Goal: Task Accomplishment & Management: Manage account settings

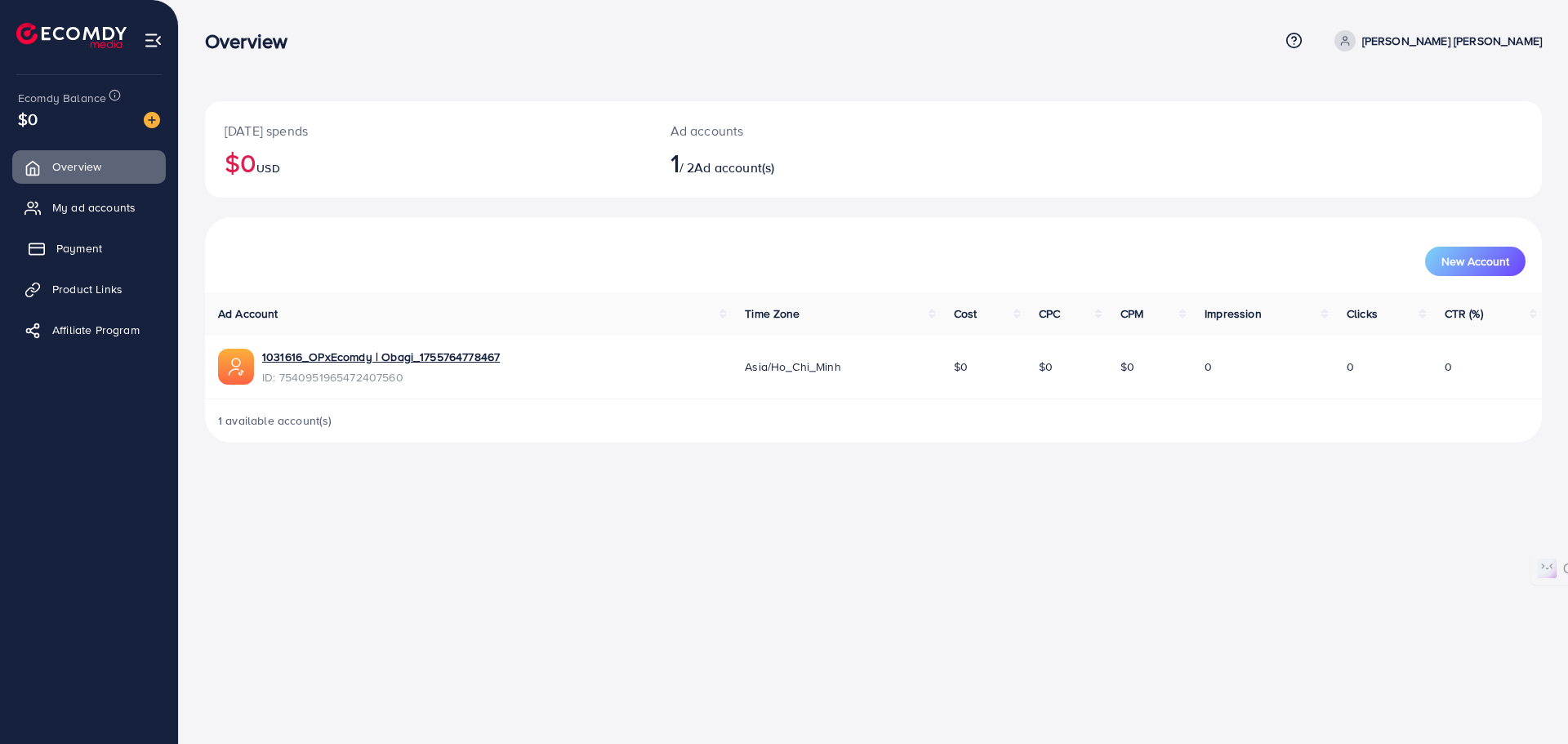
click at [99, 252] on span "Payment" at bounding box center [78, 248] width 46 height 17
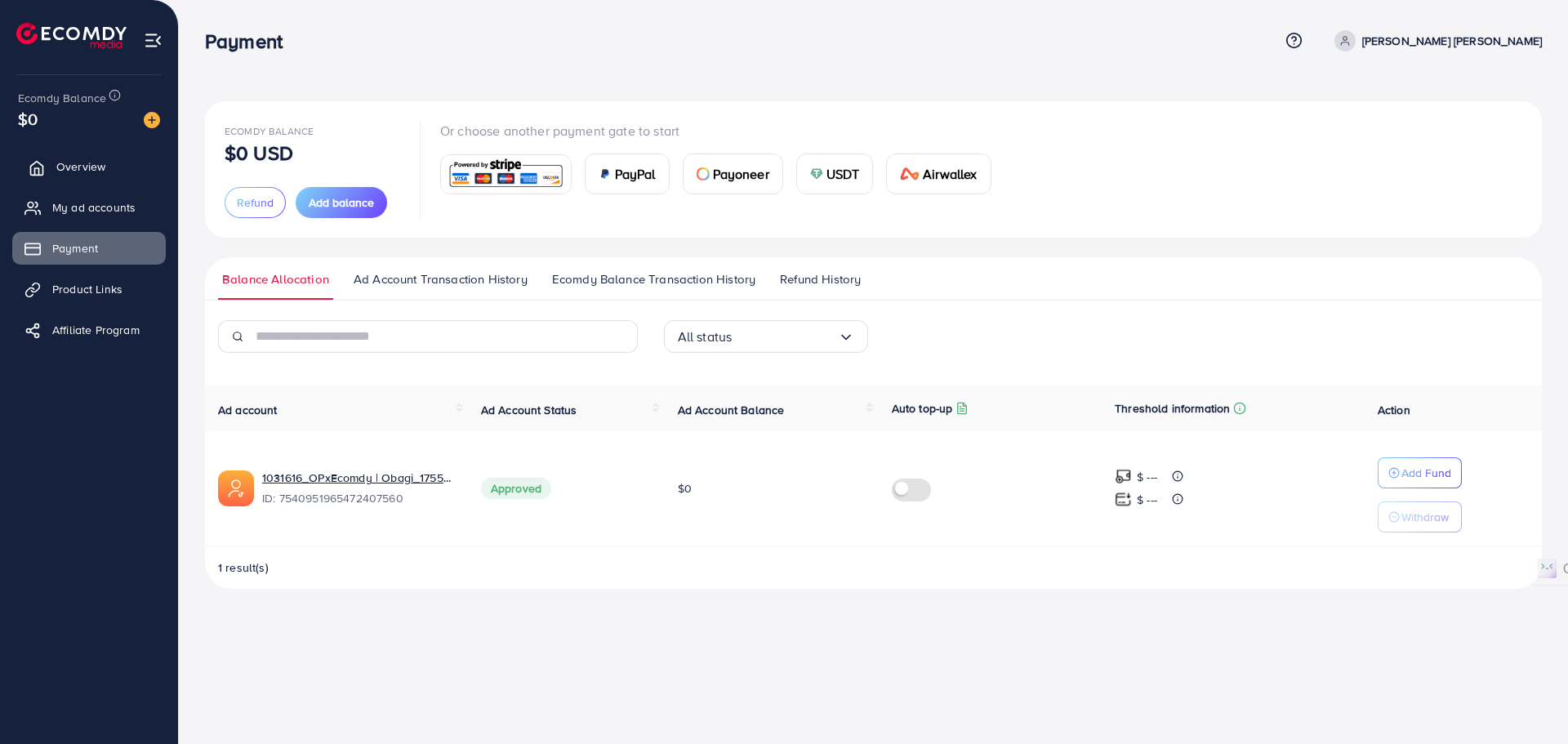
click at [99, 165] on span "Overview" at bounding box center [80, 166] width 49 height 17
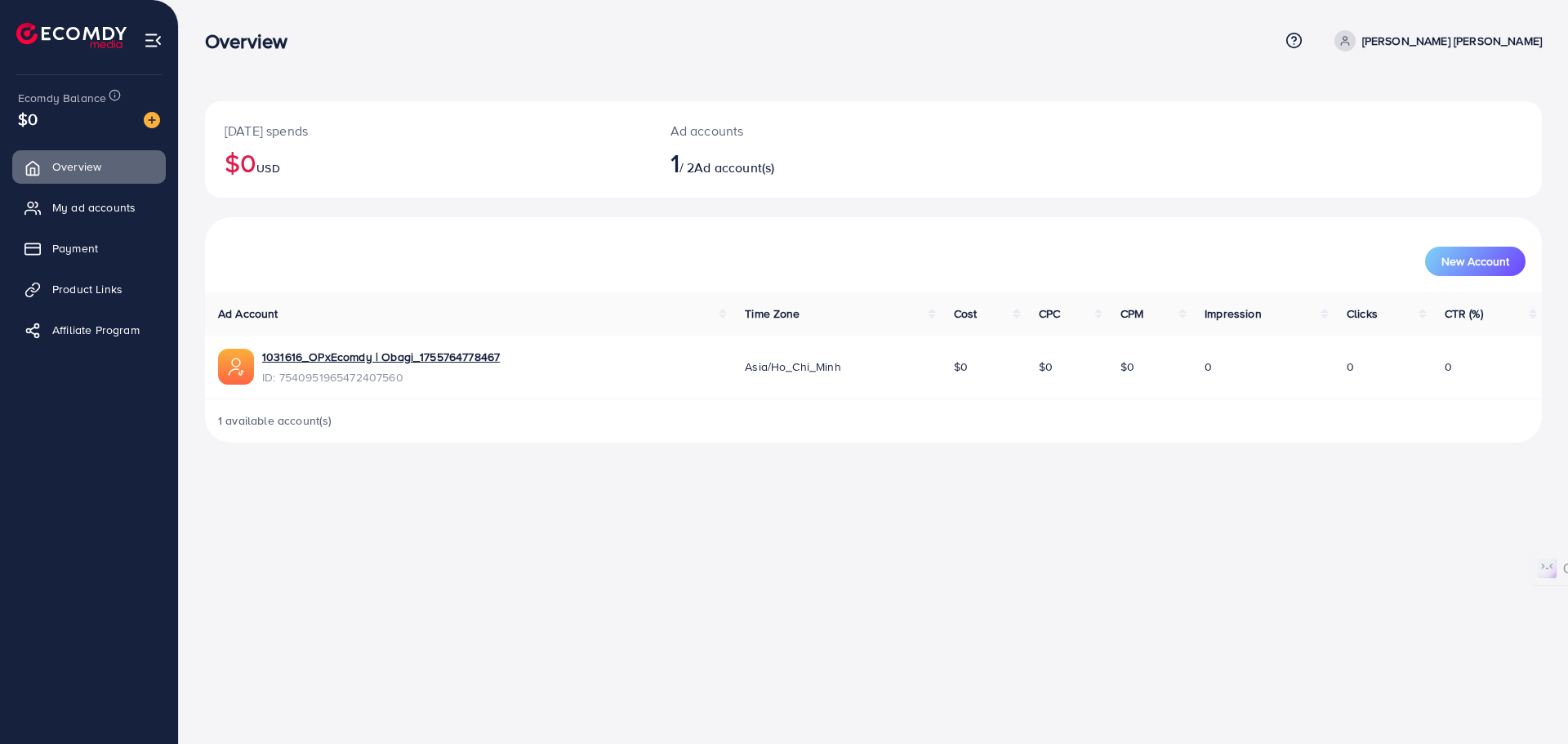
click at [423, 543] on div "Overview Help Center Contact Support Plans and Pricing Term and policy About Us…" at bounding box center [784, 372] width 1568 height 744
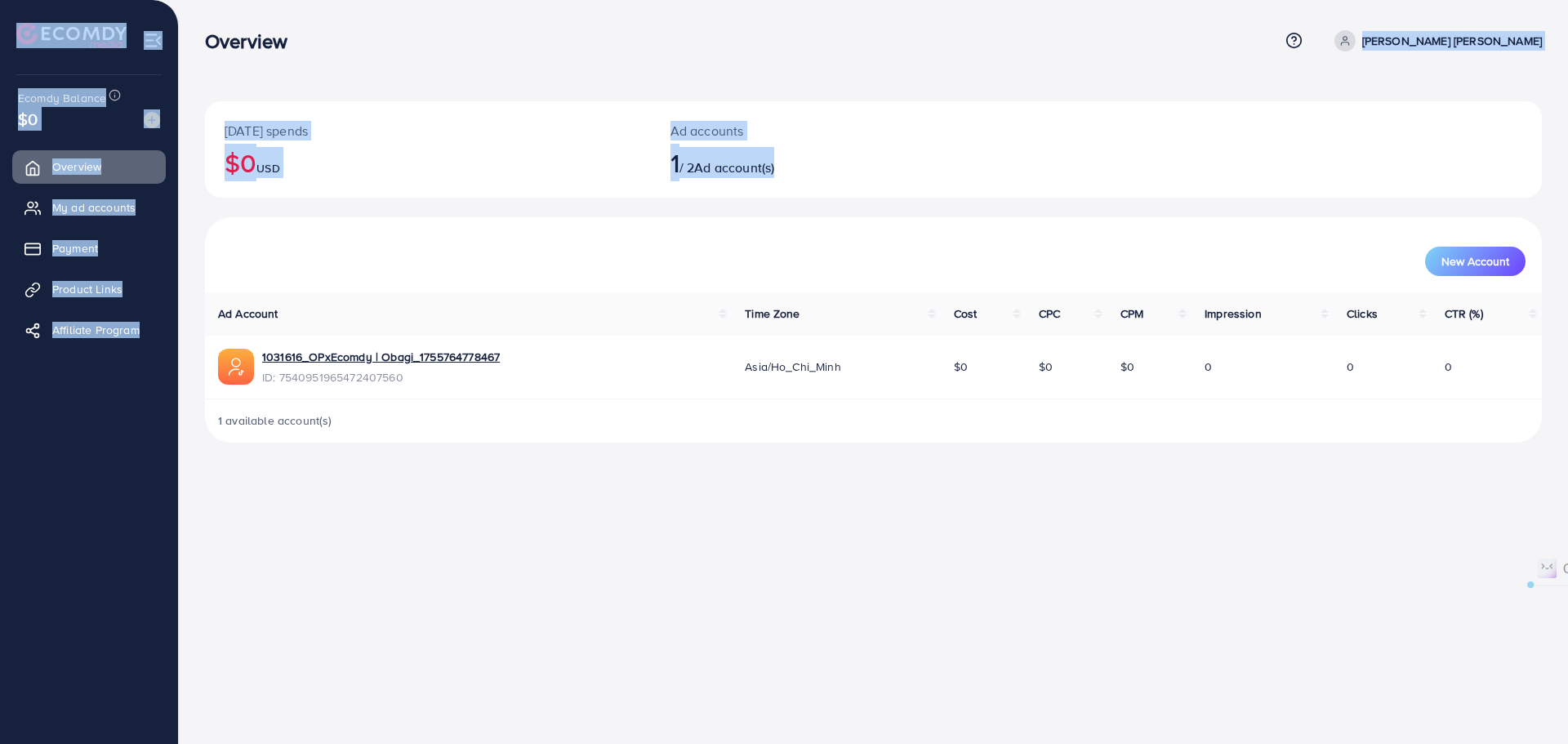
drag, startPoint x: 382, startPoint y: 66, endPoint x: 1127, endPoint y: 206, distance: 758.0
click at [1127, 206] on div "Overview Help Center Contact Support Plans and Pricing Term and policy About Us…" at bounding box center [784, 235] width 1568 height 469
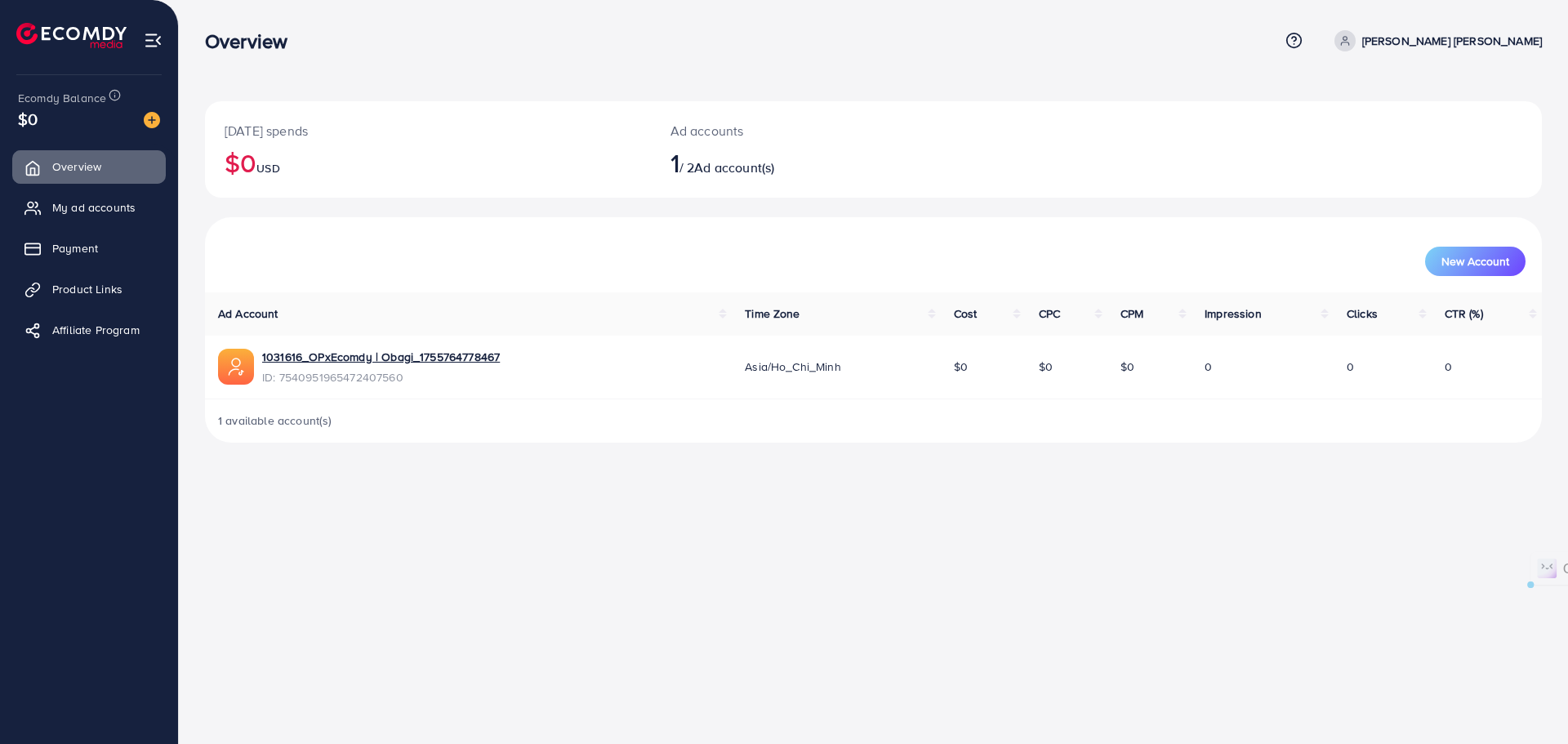
click at [928, 553] on div "Overview Help Center Contact Support Plans and Pricing Term and policy About Us…" at bounding box center [784, 372] width 1568 height 744
click at [78, 220] on link "My ad accounts" at bounding box center [88, 207] width 153 height 32
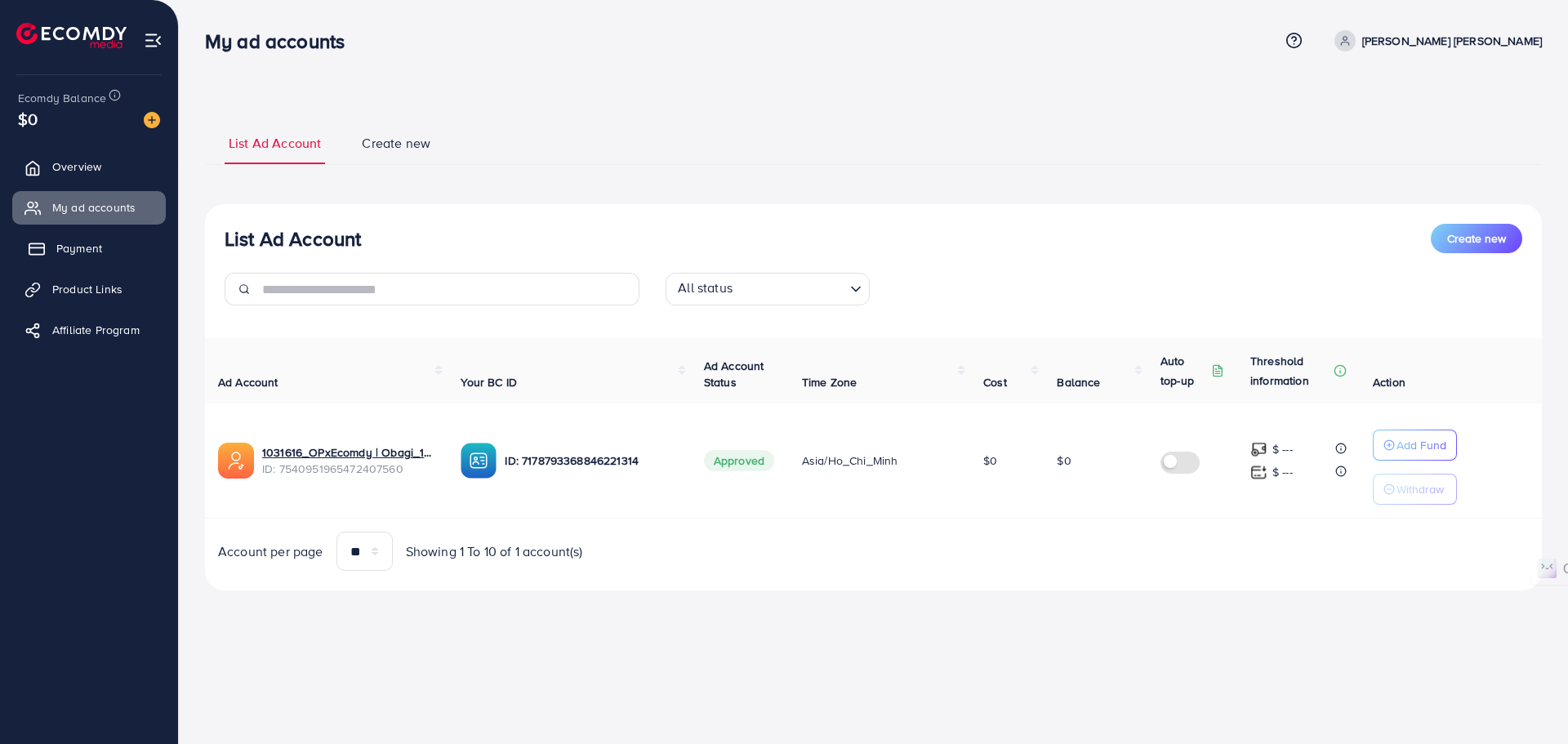
click at [111, 237] on link "Payment" at bounding box center [88, 247] width 153 height 32
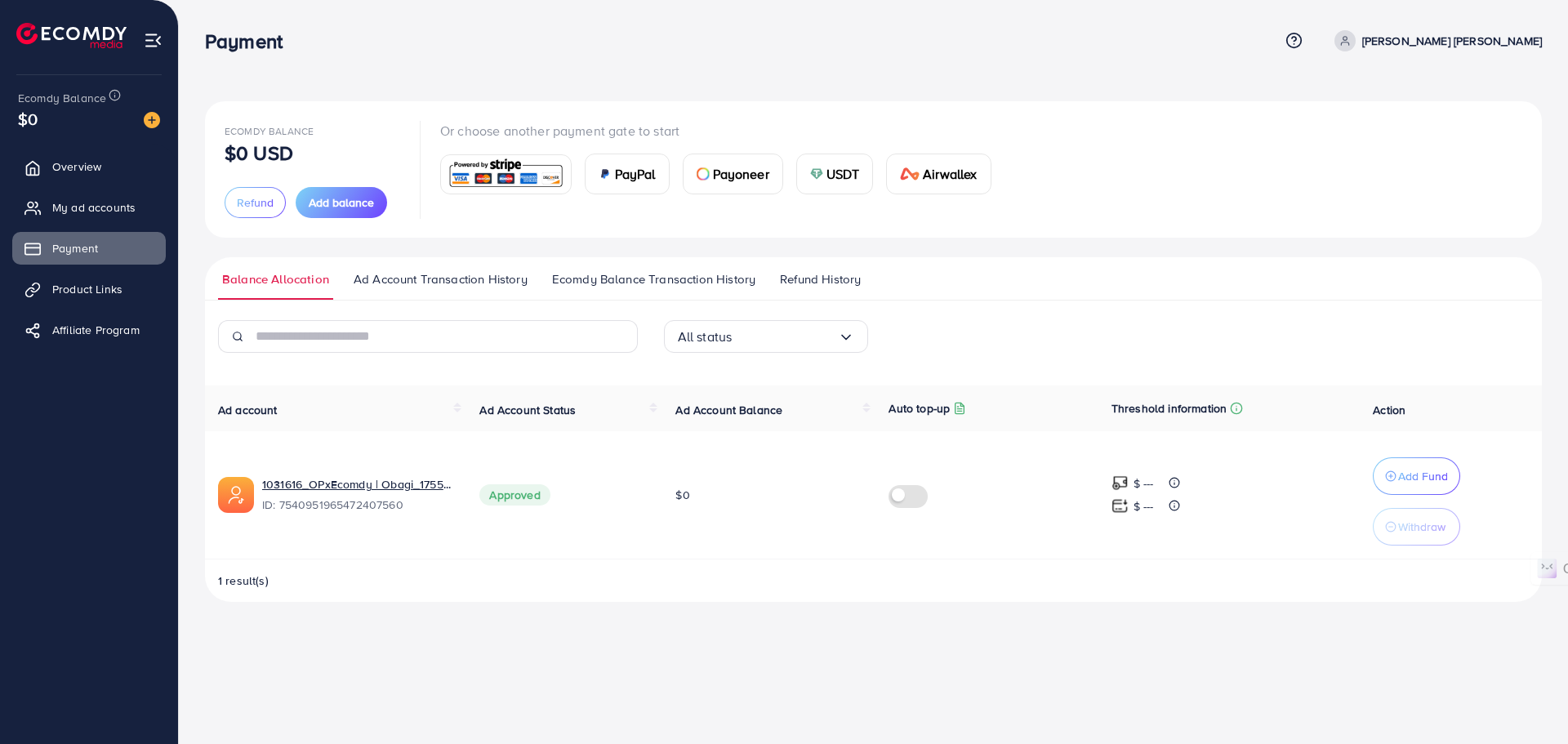
click at [746, 80] on div "Ecomdy Balance $0 USD Refund Add balance Or choose another payment gate to star…" at bounding box center [873, 314] width 1389 height 628
click at [1097, 230] on div "Ecomdy Balance $0 USD Refund Add balance Or choose another payment gate to star…" at bounding box center [873, 169] width 1337 height 136
click at [985, 52] on div "Payment" at bounding box center [742, 41] width 1074 height 24
drag, startPoint x: 503, startPoint y: 129, endPoint x: 791, endPoint y: 120, distance: 288.1
click at [791, 120] on div "Ecomdy Balance $0 USD Refund Add balance Or choose another payment gate to star…" at bounding box center [873, 169] width 1337 height 136
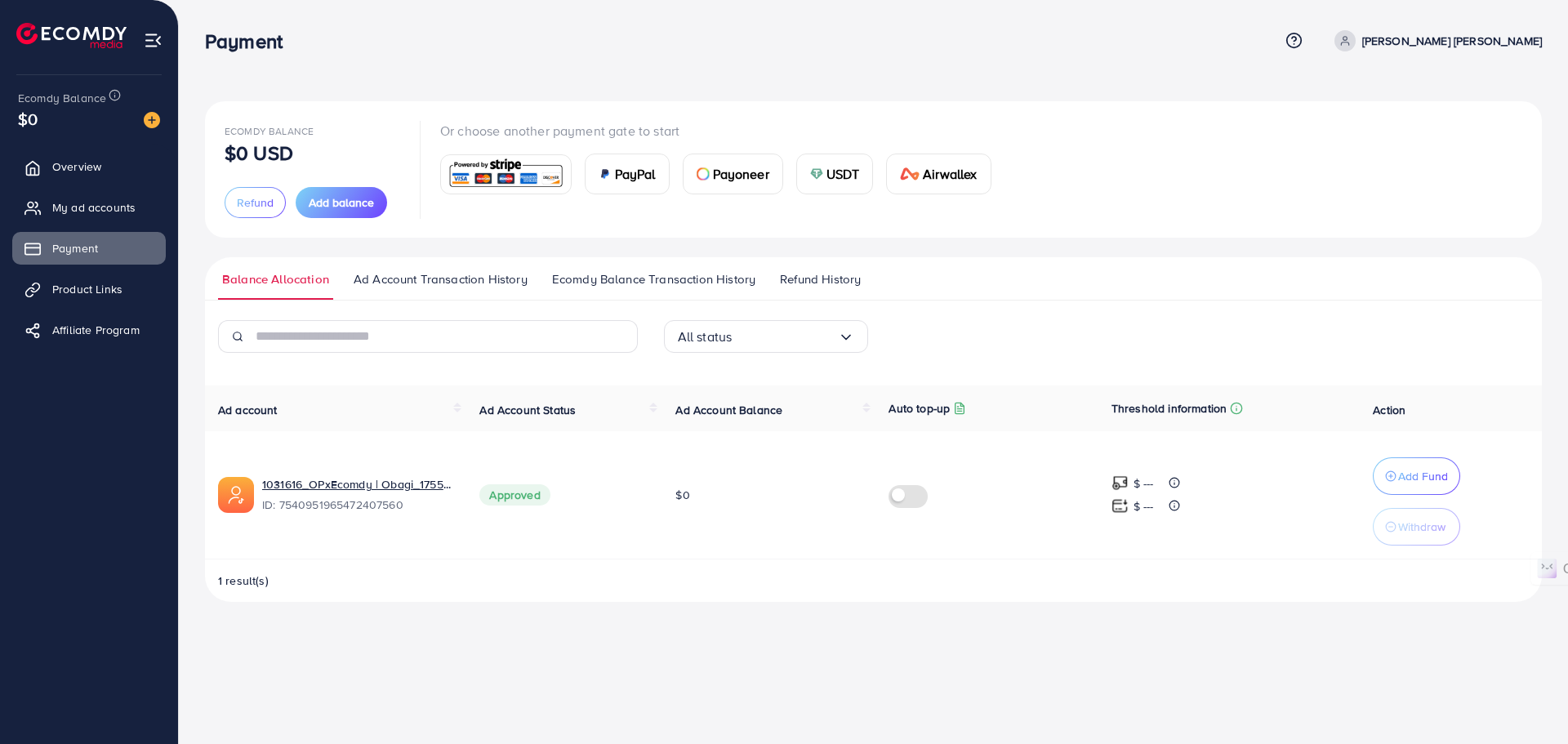
click at [903, 62] on div "Payment Help Center Contact Support Plans and Pricing Term and policy About Us …" at bounding box center [873, 40] width 1337 height 44
drag, startPoint x: 433, startPoint y: 130, endPoint x: 1081, endPoint y: 99, distance: 648.7
click at [1081, 99] on div "Ecomdy Balance $0 USD Refund Add balance Or choose another payment gate to star…" at bounding box center [873, 314] width 1389 height 628
click at [1067, 95] on div "Ecomdy Balance $0 USD Refund Add balance Or choose another payment gate to star…" at bounding box center [873, 314] width 1389 height 628
drag, startPoint x: 930, startPoint y: 107, endPoint x: 380, endPoint y: 107, distance: 550.0
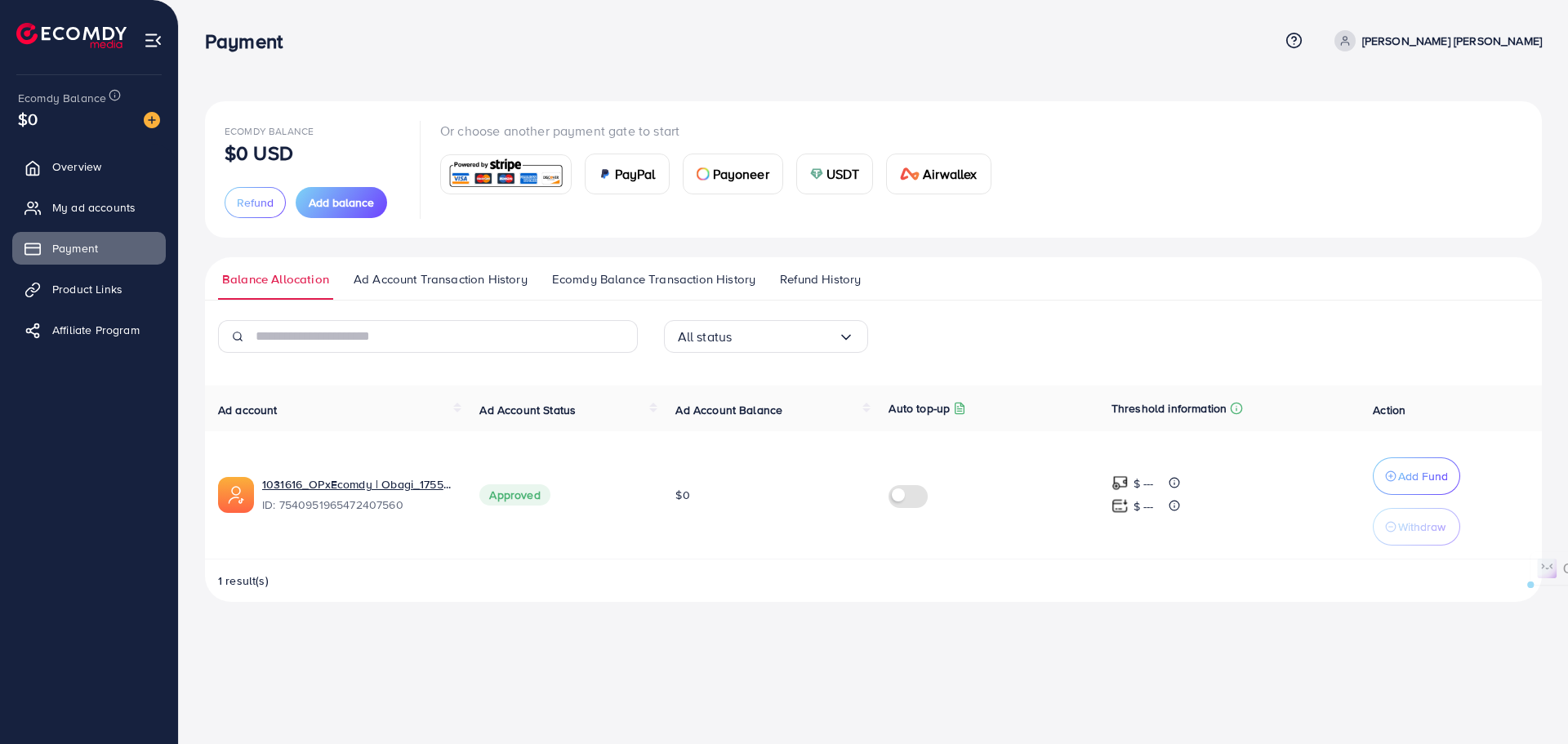
click at [402, 106] on div "Ecomdy Balance $0 USD Refund Add balance Or choose another payment gate to star…" at bounding box center [873, 169] width 1337 height 136
click at [455, 72] on div "Ecomdy Balance $0 USD Refund Add balance Or choose another payment gate to star…" at bounding box center [873, 314] width 1389 height 628
click at [367, 201] on span "Add balance" at bounding box center [341, 202] width 66 height 17
click at [1062, 38] on div "Payment" at bounding box center [742, 41] width 1074 height 24
click at [320, 208] on span "Add balance" at bounding box center [341, 202] width 66 height 17
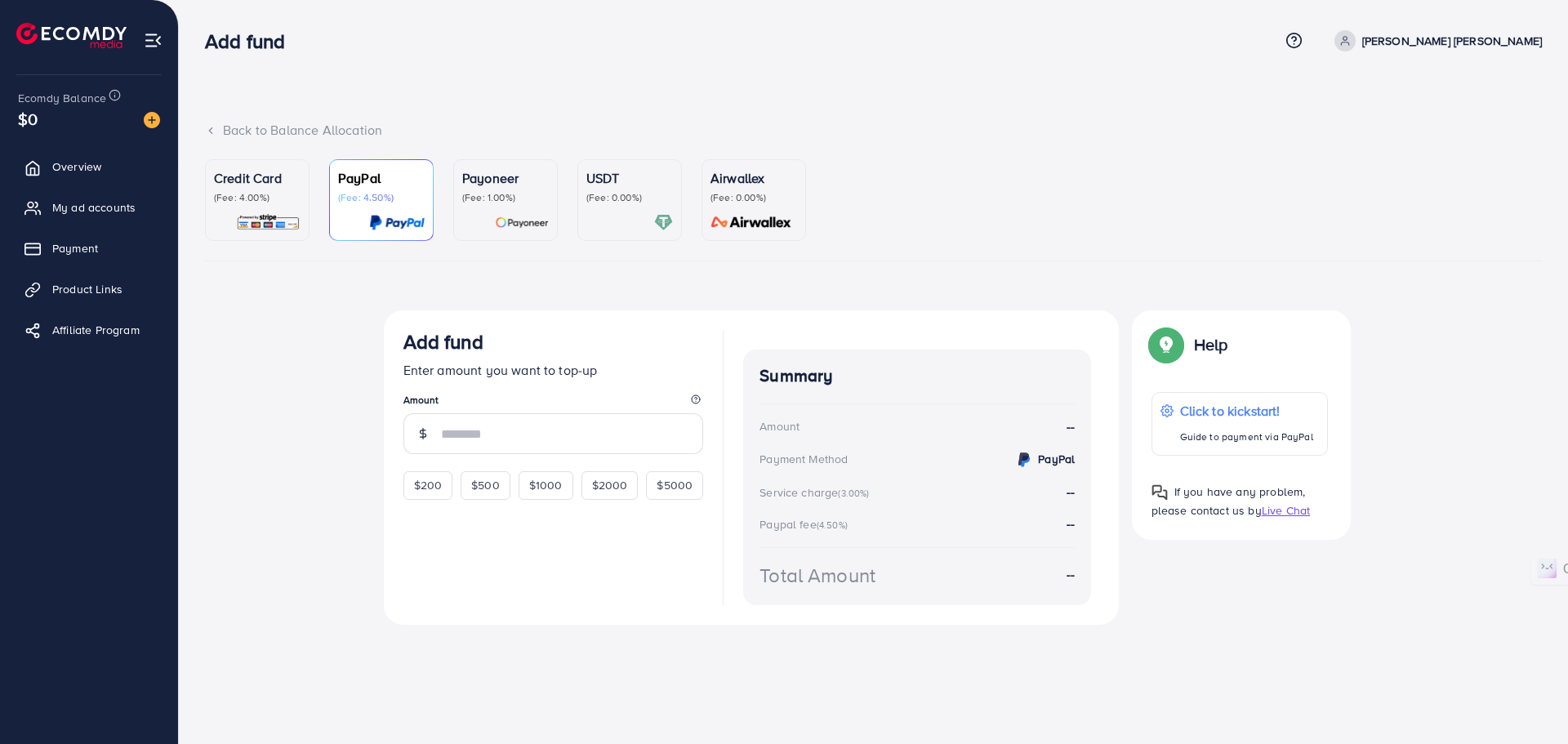
click at [905, 271] on div "Credit Card (Fee: 4.00%) PayPal (Fee: 4.50%) Payoneer (Fee: 1.00%) USDT (Fee: 0…" at bounding box center [873, 408] width 1337 height 499
drag, startPoint x: 1332, startPoint y: 162, endPoint x: 1357, endPoint y: 125, distance: 44.7
click at [1332, 162] on ul "Credit Card (Fee: 4.00%) PayPal (Fee: 4.50%) Payoneer (Fee: 1.00%) USDT (Fee: 0…" at bounding box center [873, 210] width 1337 height 102
click at [118, 206] on span "My ad accounts" at bounding box center [97, 207] width 83 height 17
